Goal: Find specific page/section: Find specific page/section

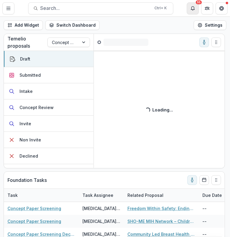
click at [192, 9] on icon "Notifications" at bounding box center [193, 7] width 4 height 3
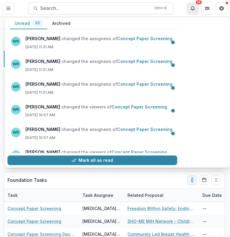
click at [192, 9] on icon "Notifications" at bounding box center [193, 7] width 4 height 3
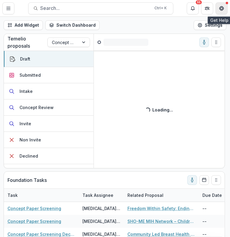
click at [223, 9] on icon "Get Help" at bounding box center [222, 9] width 1 height 1
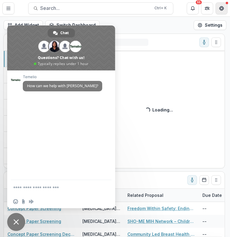
click at [223, 9] on icon "Get Help" at bounding box center [222, 9] width 1 height 1
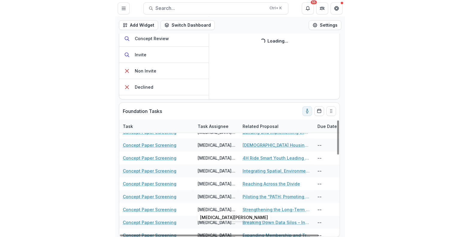
scroll to position [269, 0]
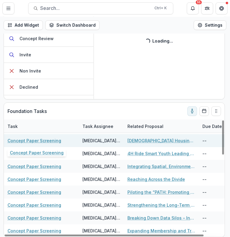
click at [54, 140] on link "Concept Paper Screening" at bounding box center [34, 140] width 54 height 6
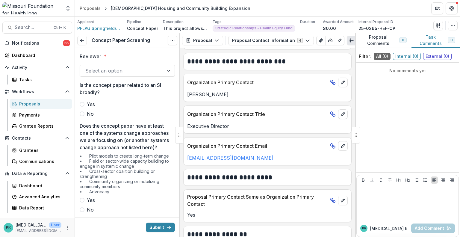
scroll to position [264, 0]
